Goal: Information Seeking & Learning: Learn about a topic

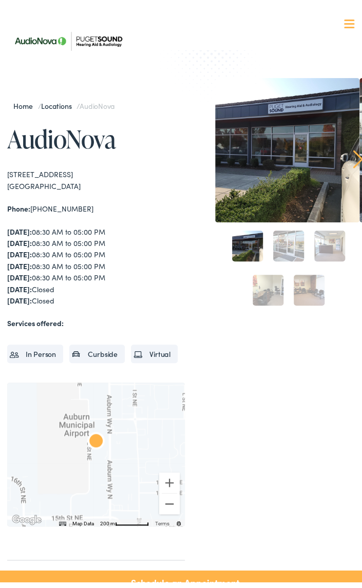
click at [344, 13] on span at bounding box center [349, 14] width 10 height 2
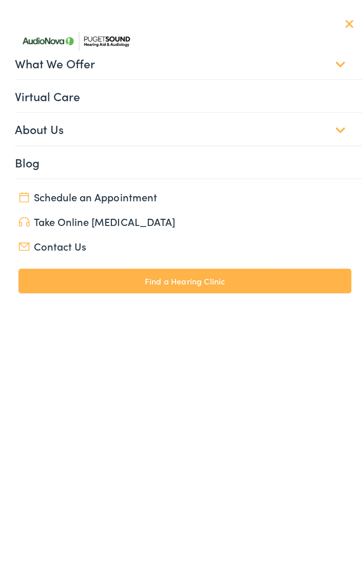
click at [55, 57] on link "What We Offer" at bounding box center [188, 57] width 347 height 32
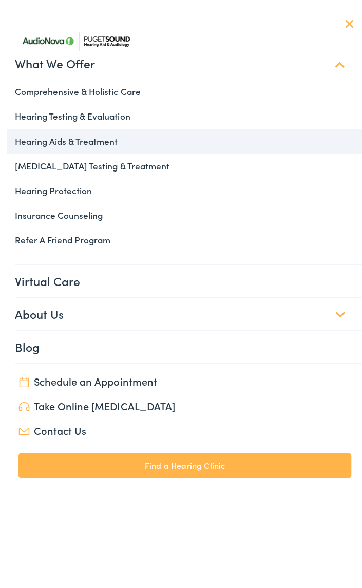
click at [114, 137] on link "Hearing Aids & Treatment" at bounding box center [184, 135] width 355 height 25
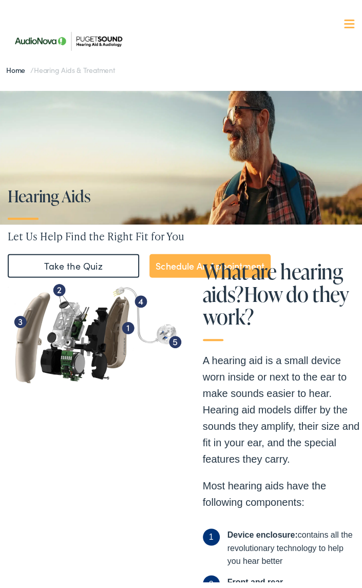
click at [344, 18] on span at bounding box center [349, 18] width 10 height 2
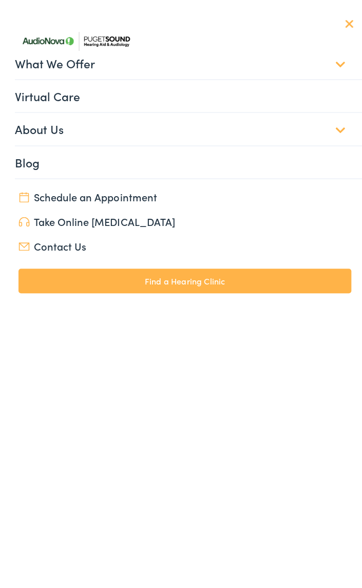
click at [54, 59] on link "What We Offer" at bounding box center [188, 57] width 347 height 32
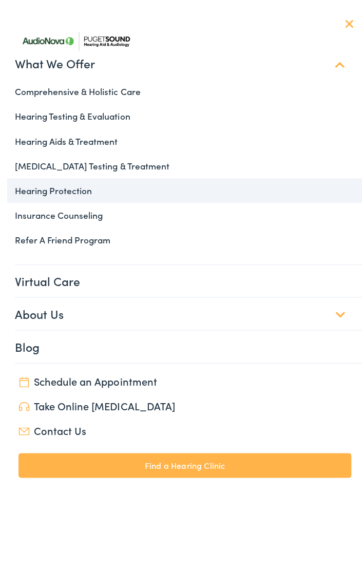
click at [67, 185] on link "Hearing Protection" at bounding box center [184, 184] width 355 height 25
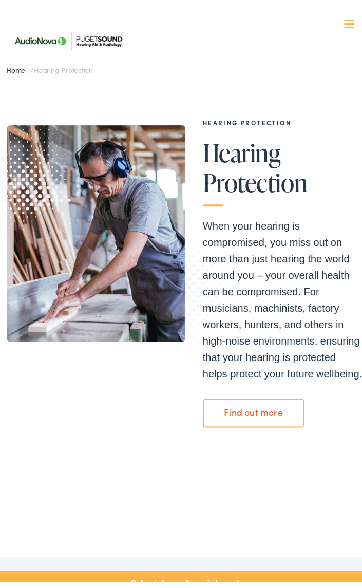
click at [344, 16] on div at bounding box center [349, 18] width 10 height 10
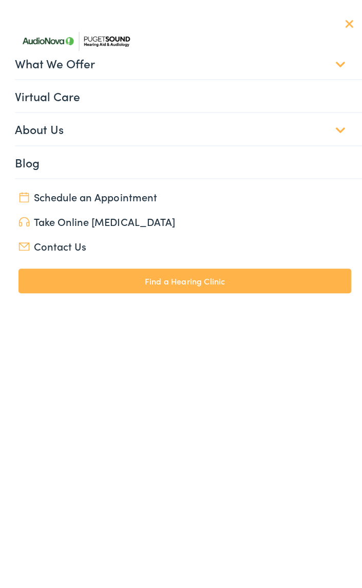
click at [52, 58] on link "What We Offer" at bounding box center [188, 57] width 347 height 32
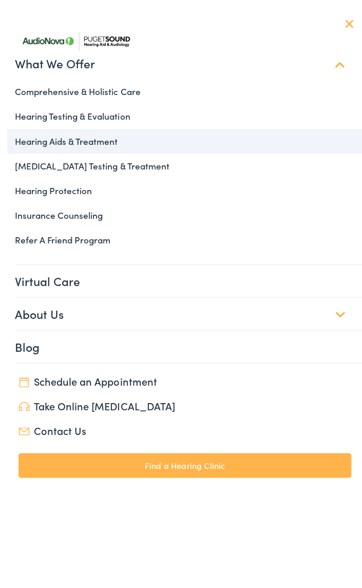
click at [84, 135] on link "Hearing Aids & Treatment" at bounding box center [184, 135] width 355 height 25
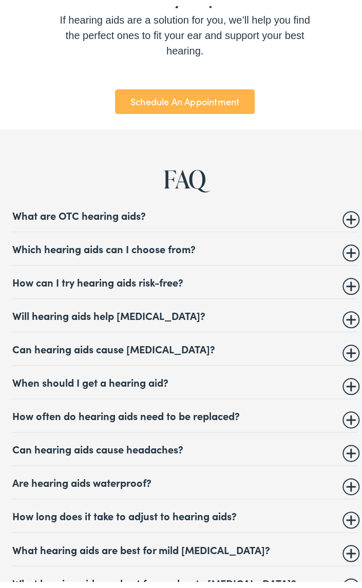
scroll to position [4621, 0]
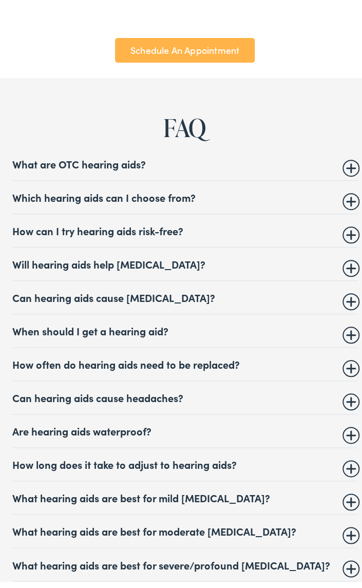
click at [342, 185] on summary "Which hearing aids can I choose from?" at bounding box center [184, 191] width 345 height 12
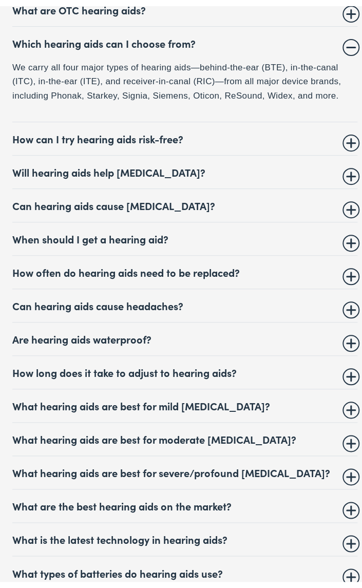
scroll to position [4826, 0]
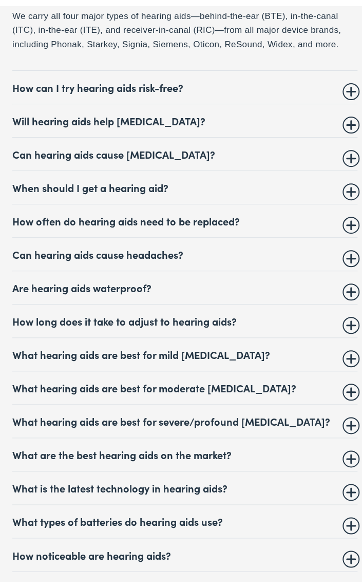
click at [341, 208] on summary "How often do hearing aids need to be replaced?" at bounding box center [184, 214] width 345 height 12
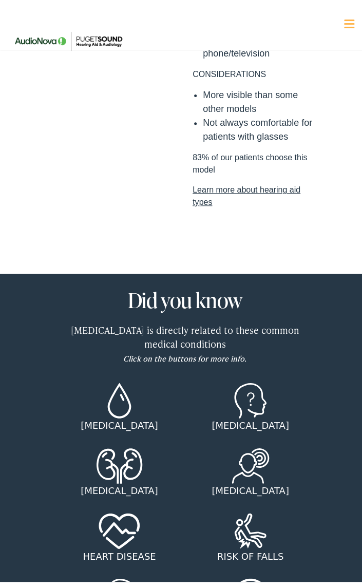
scroll to position [1067, 0]
